Goal: Obtain resource: Download file/media

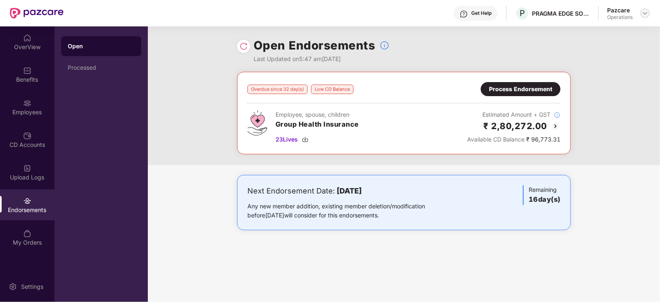
click at [643, 17] on div at bounding box center [645, 13] width 10 height 10
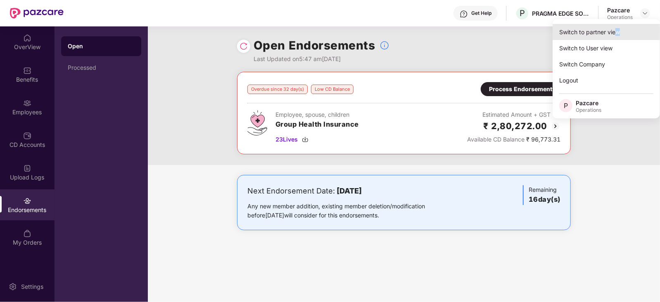
click at [617, 32] on div "Switch to partner view" at bounding box center [606, 32] width 107 height 16
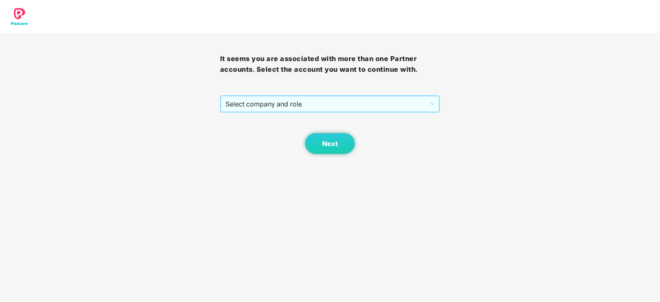
click at [242, 107] on span "Select company and role" at bounding box center [329, 104] width 209 height 16
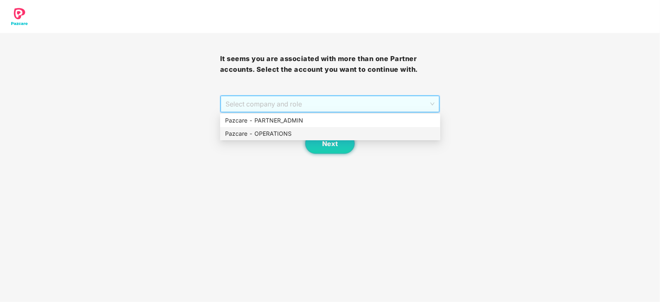
click at [243, 133] on div "Pazcare - OPERATIONS" at bounding box center [330, 133] width 210 height 9
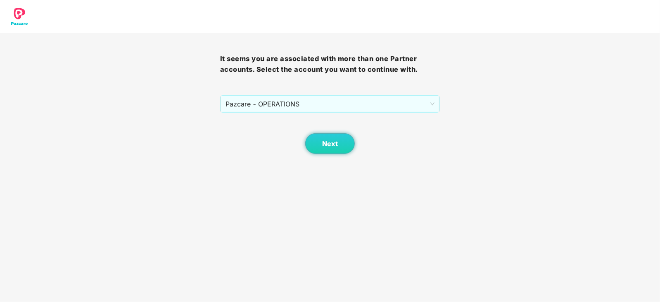
click at [344, 155] on body "It seems you are associated with more than one Partner accounts. Select the acc…" at bounding box center [330, 151] width 660 height 302
click at [337, 149] on button "Next" at bounding box center [330, 143] width 50 height 21
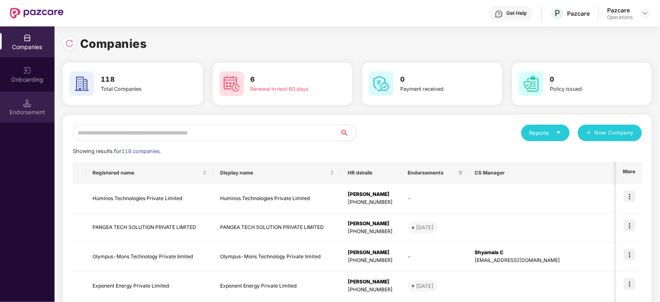
click at [19, 115] on div "Endorsement" at bounding box center [27, 112] width 55 height 8
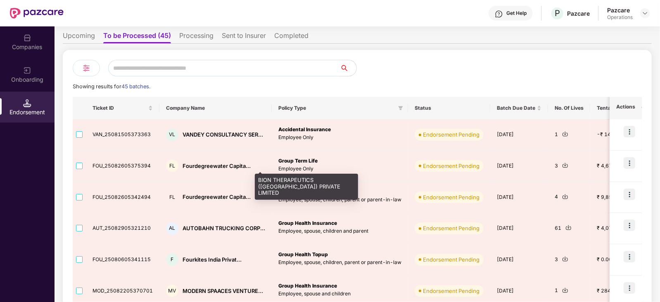
scroll to position [51, 0]
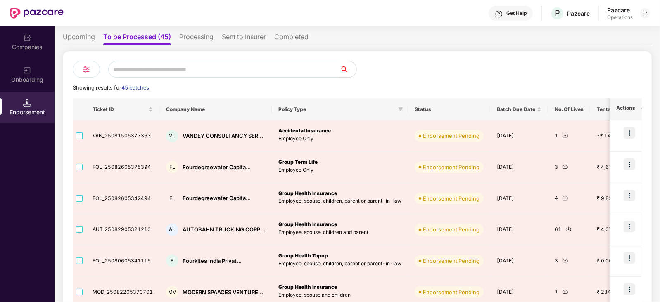
click at [23, 79] on div "Onboarding" at bounding box center [27, 80] width 55 height 8
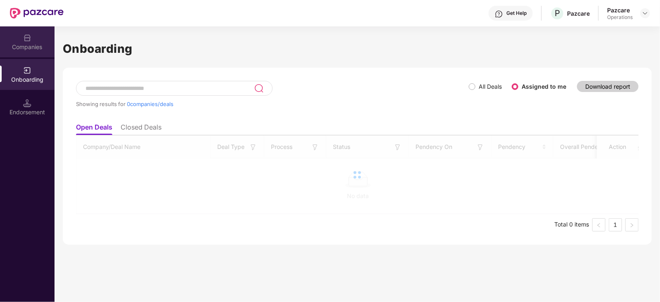
scroll to position [0, 0]
click at [25, 45] on div "Companies" at bounding box center [27, 47] width 55 height 8
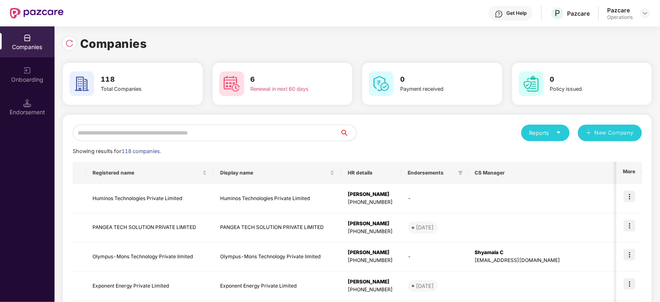
click at [150, 135] on input "text" at bounding box center [206, 133] width 267 height 17
paste input "**********"
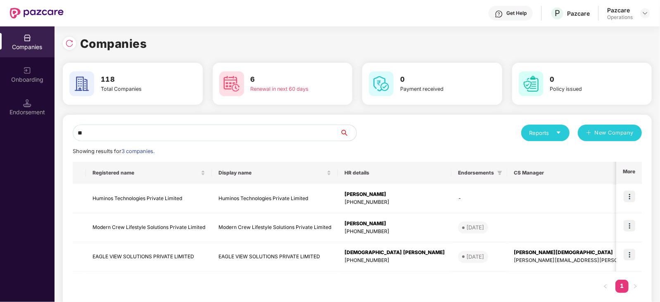
type input "*"
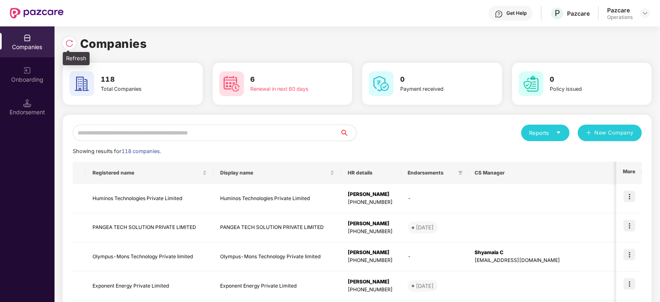
click at [65, 48] on div at bounding box center [69, 43] width 13 height 13
click at [121, 133] on input "text" at bounding box center [206, 133] width 267 height 17
paste input "**********"
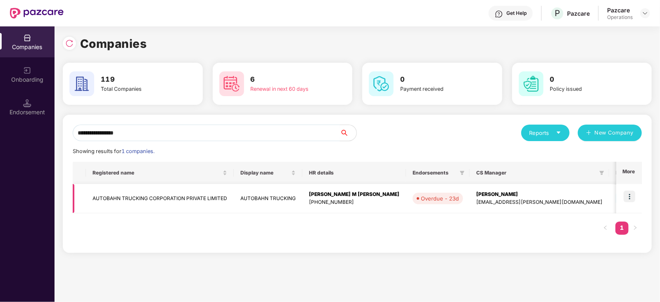
type input "**********"
click at [145, 203] on td "AUTOBAHN TRUCKING CORPORATION PRIVATE LIMITED" at bounding box center [160, 198] width 148 height 29
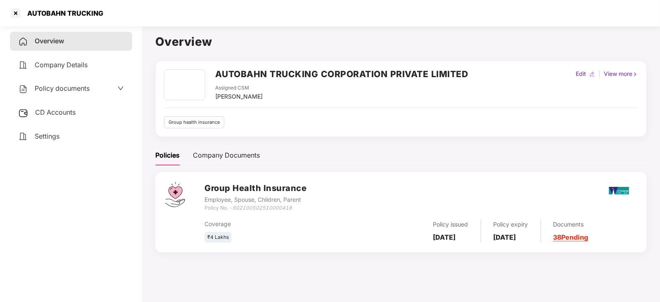
click at [45, 88] on span "Policy documents" at bounding box center [62, 88] width 55 height 8
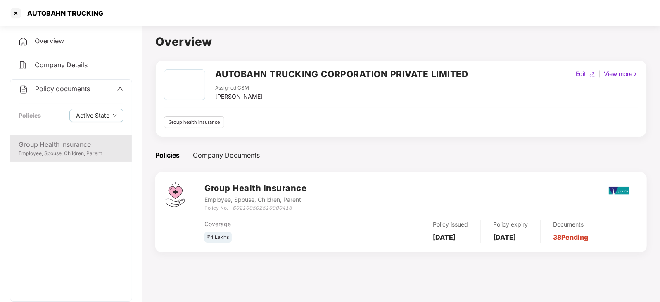
click at [72, 149] on div "Group Health Insurance" at bounding box center [71, 145] width 105 height 10
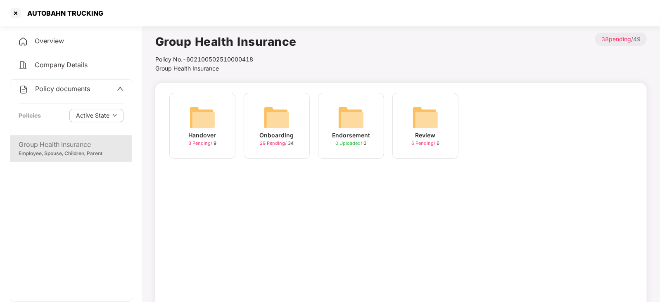
click at [74, 90] on span "Policy documents" at bounding box center [62, 89] width 55 height 8
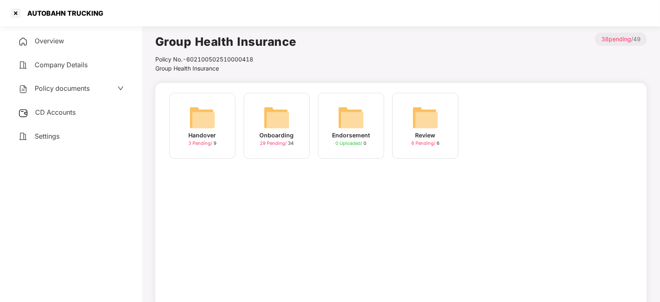
click at [64, 68] on span "Company Details" at bounding box center [61, 65] width 53 height 8
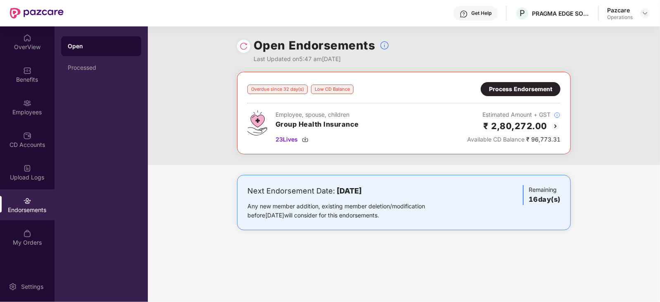
click at [639, 14] on div "Pazcare Operations" at bounding box center [628, 13] width 43 height 14
click at [643, 16] on img at bounding box center [645, 13] width 7 height 7
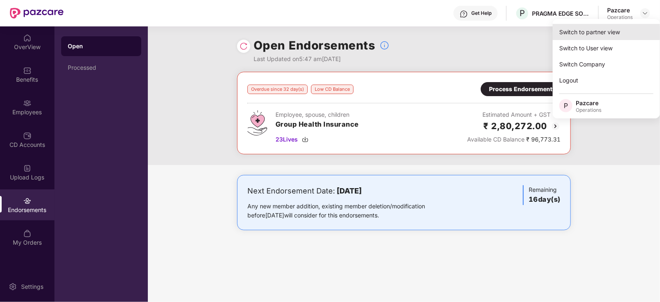
click at [621, 35] on div "Switch to partner view" at bounding box center [606, 32] width 107 height 16
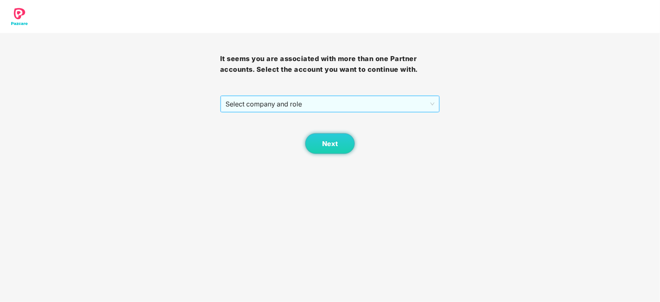
click at [249, 102] on span "Select company and role" at bounding box center [329, 104] width 209 height 16
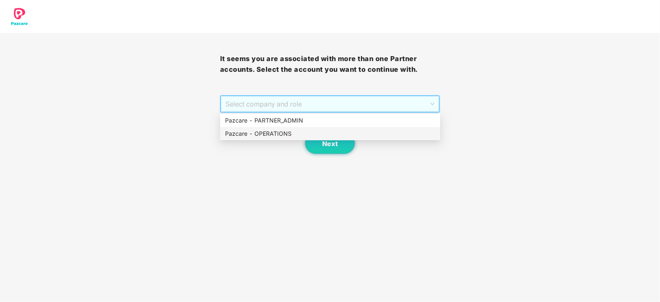
click at [252, 137] on div "Pazcare - OPERATIONS" at bounding box center [330, 133] width 210 height 9
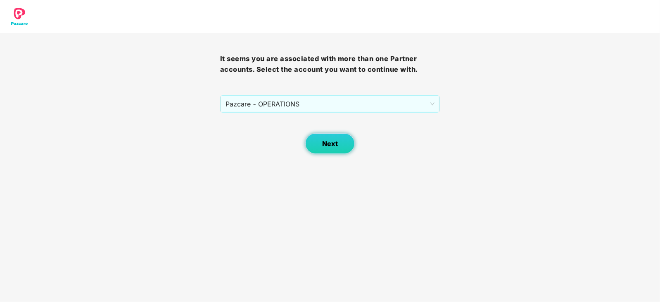
click at [313, 146] on button "Next" at bounding box center [330, 143] width 50 height 21
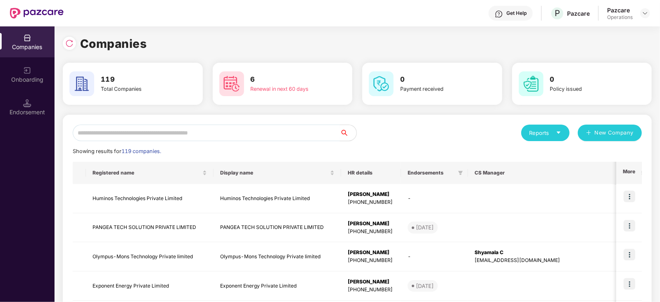
click at [127, 130] on input "text" at bounding box center [206, 133] width 267 height 17
paste input "**********"
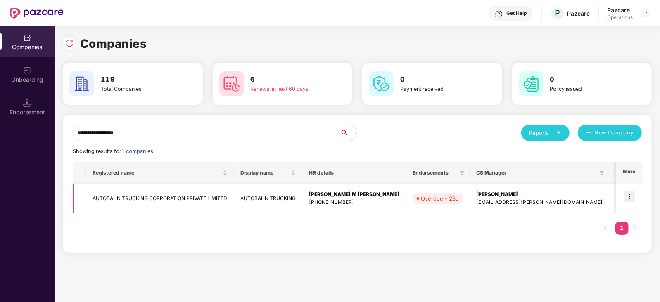
type input "**********"
click at [135, 192] on td "AUTOBAHN TRUCKING CORPORATION PRIVATE LIMITED" at bounding box center [160, 198] width 148 height 29
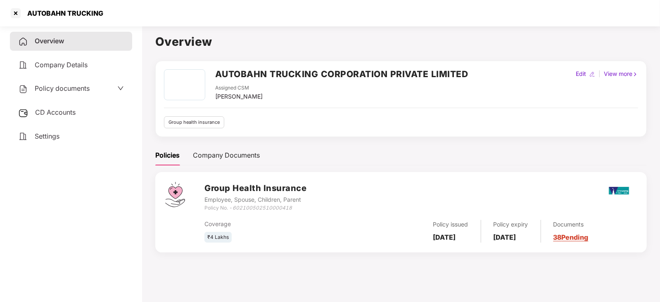
click at [69, 91] on span "Policy documents" at bounding box center [62, 88] width 55 height 8
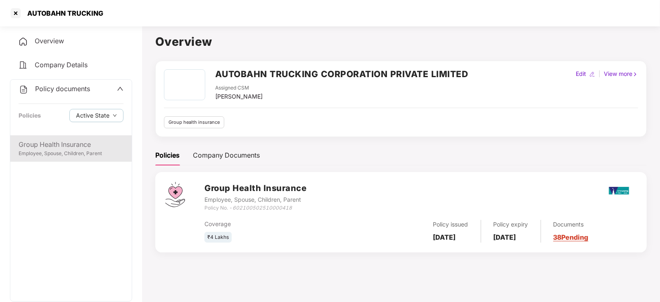
click at [68, 147] on div "Group Health Insurance" at bounding box center [71, 145] width 105 height 10
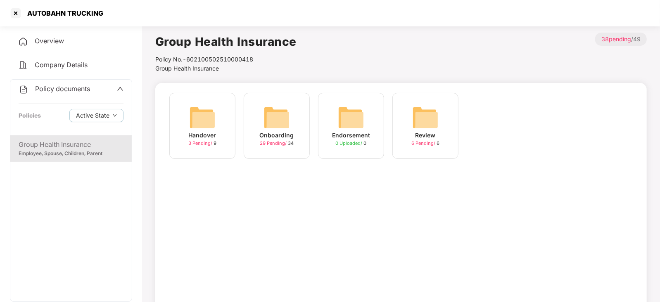
click at [285, 119] on img at bounding box center [276, 117] width 26 height 26
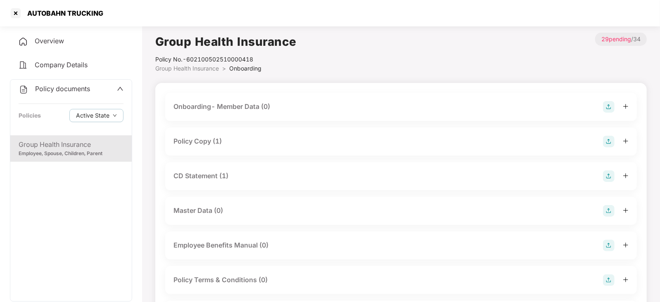
click at [201, 145] on div "Policy Copy (1)" at bounding box center [197, 141] width 48 height 10
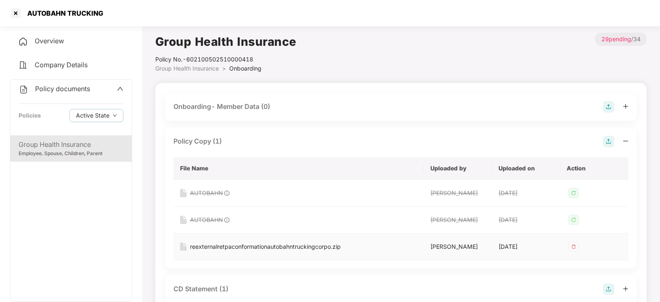
click at [226, 244] on div "reexternalretpaconformationautobahntruckingcorpo.zip" at bounding box center [265, 246] width 151 height 9
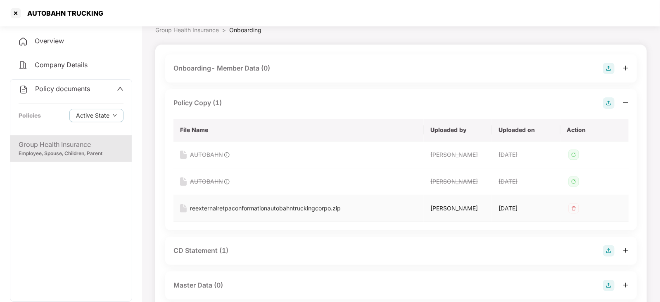
scroll to position [51, 0]
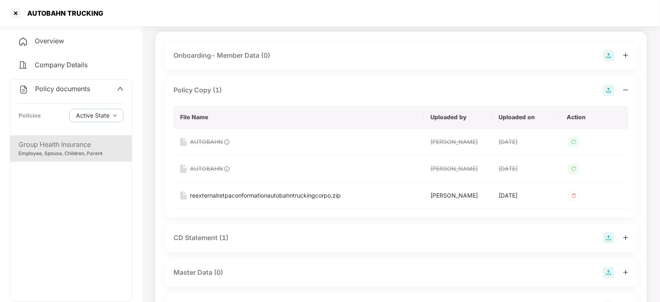
click at [216, 234] on div "CD Statement (1)" at bounding box center [200, 238] width 55 height 10
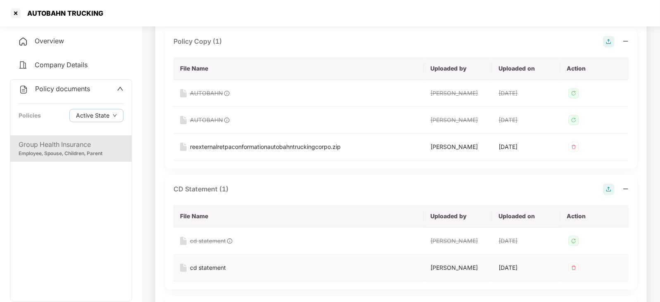
scroll to position [155, 0]
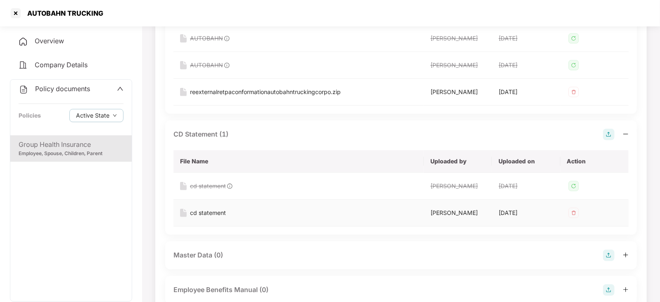
click at [209, 212] on div "cd statement" at bounding box center [208, 213] width 36 height 9
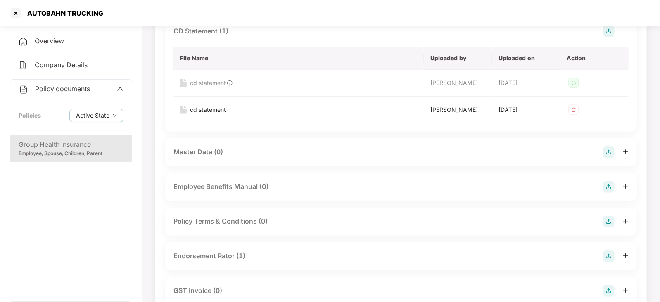
scroll to position [310, 0]
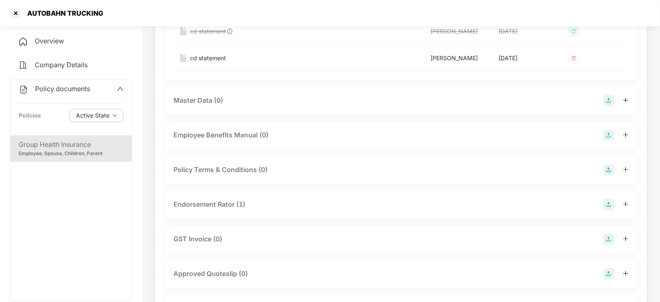
click at [224, 204] on div "Endorsement Rator (1)" at bounding box center [209, 204] width 72 height 10
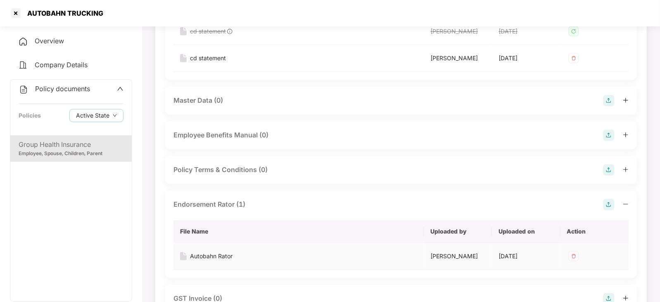
click at [223, 254] on div "Autobahn Rator" at bounding box center [211, 256] width 43 height 9
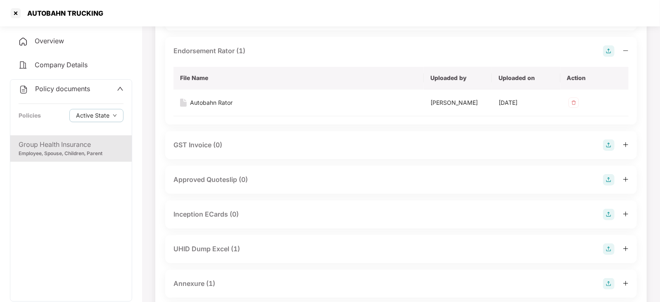
scroll to position [465, 0]
click at [209, 249] on div "UHID Dump Excel (1)" at bounding box center [206, 248] width 66 height 10
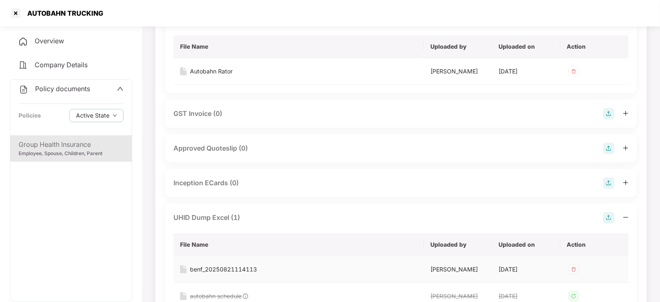
scroll to position [516, 0]
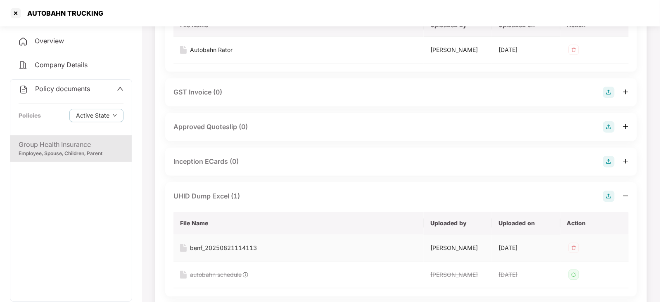
click at [227, 248] on div "benf_20250821114113" at bounding box center [223, 248] width 67 height 9
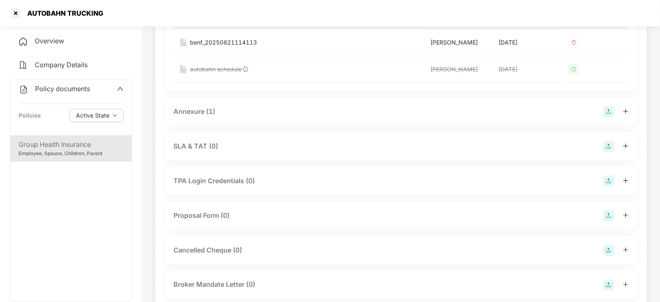
scroll to position [722, 0]
click at [194, 104] on div "Annexure (1)" at bounding box center [401, 111] width 472 height 28
click at [194, 112] on div "Annexure (1)" at bounding box center [194, 111] width 42 height 10
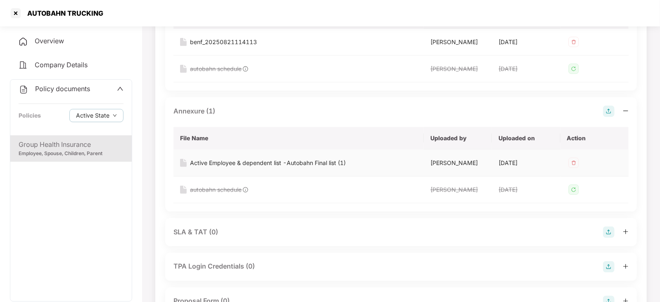
click at [249, 161] on div "Active Employee & dependent list -Autobahn Final list (1)" at bounding box center [268, 163] width 156 height 9
